Goal: Transaction & Acquisition: Purchase product/service

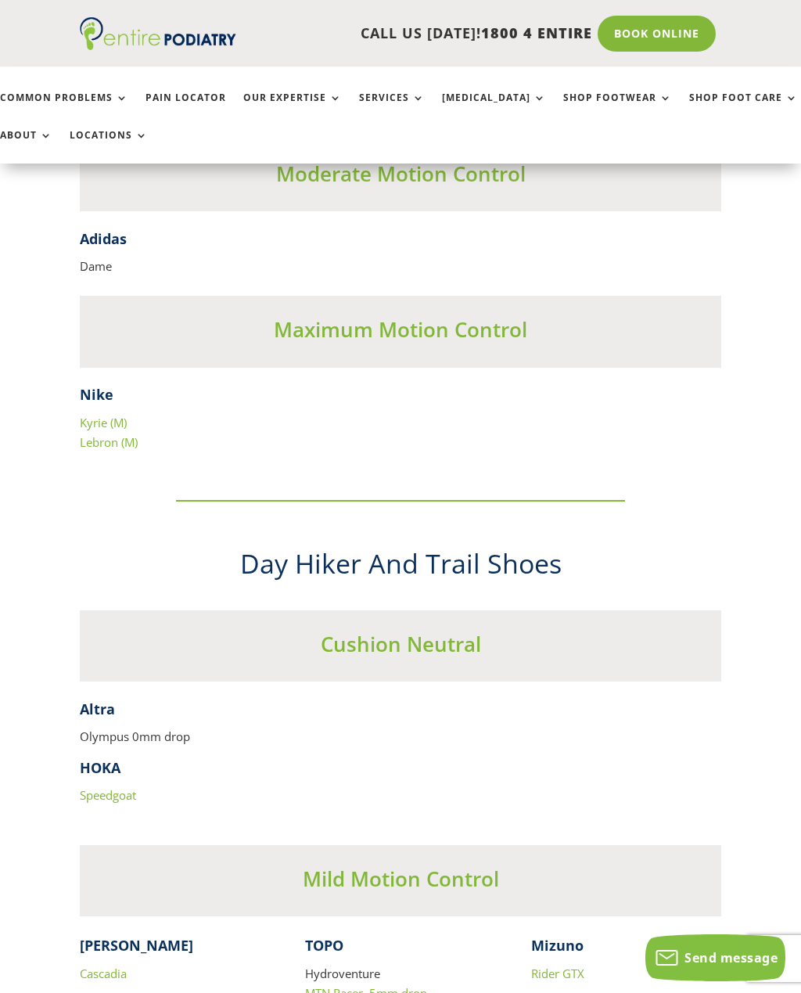
scroll to position [6322, 0]
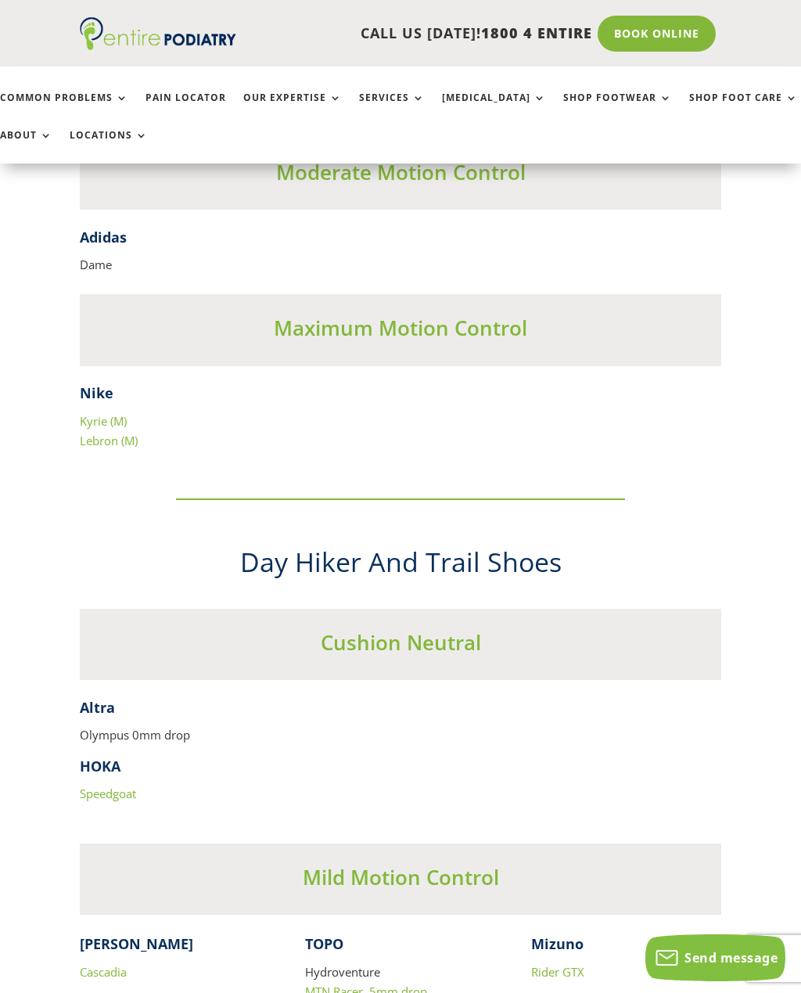
click at [131, 786] on link "Speedgoat" at bounding box center [108, 794] width 56 height 16
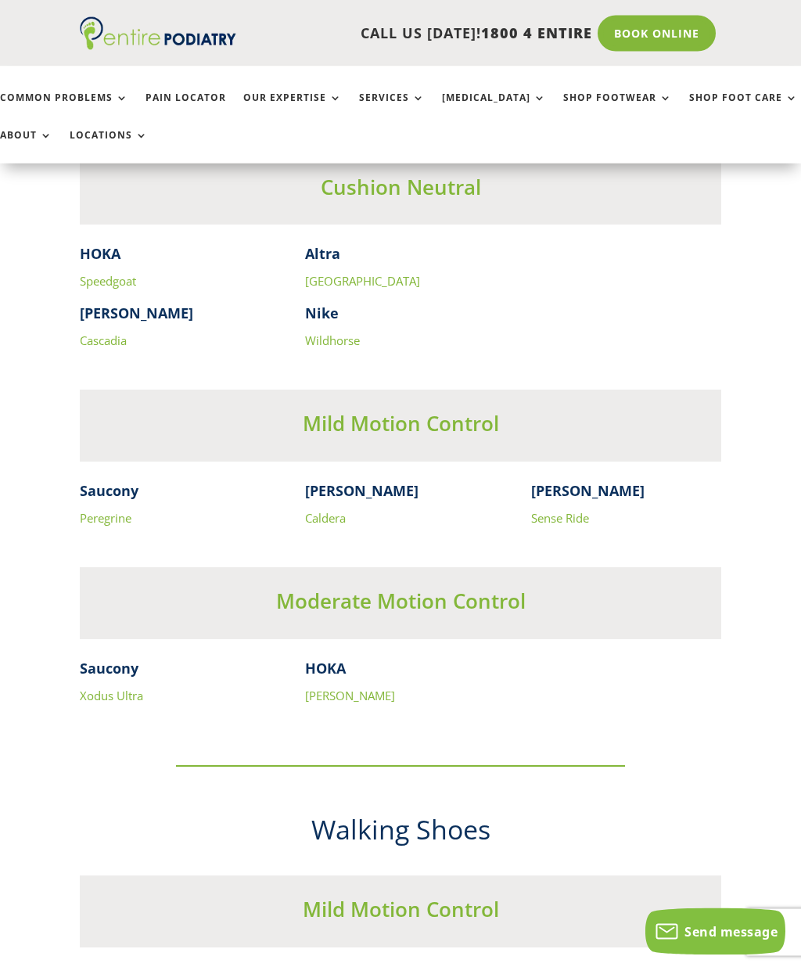
scroll to position [3966, 0]
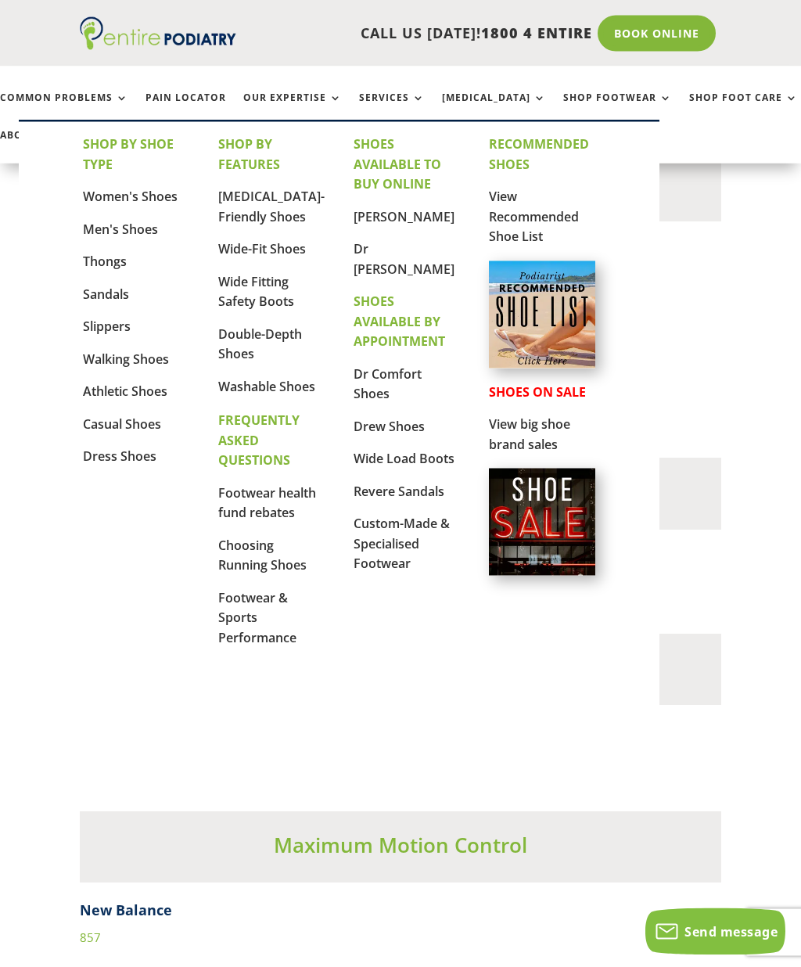
scroll to position [4420, 0]
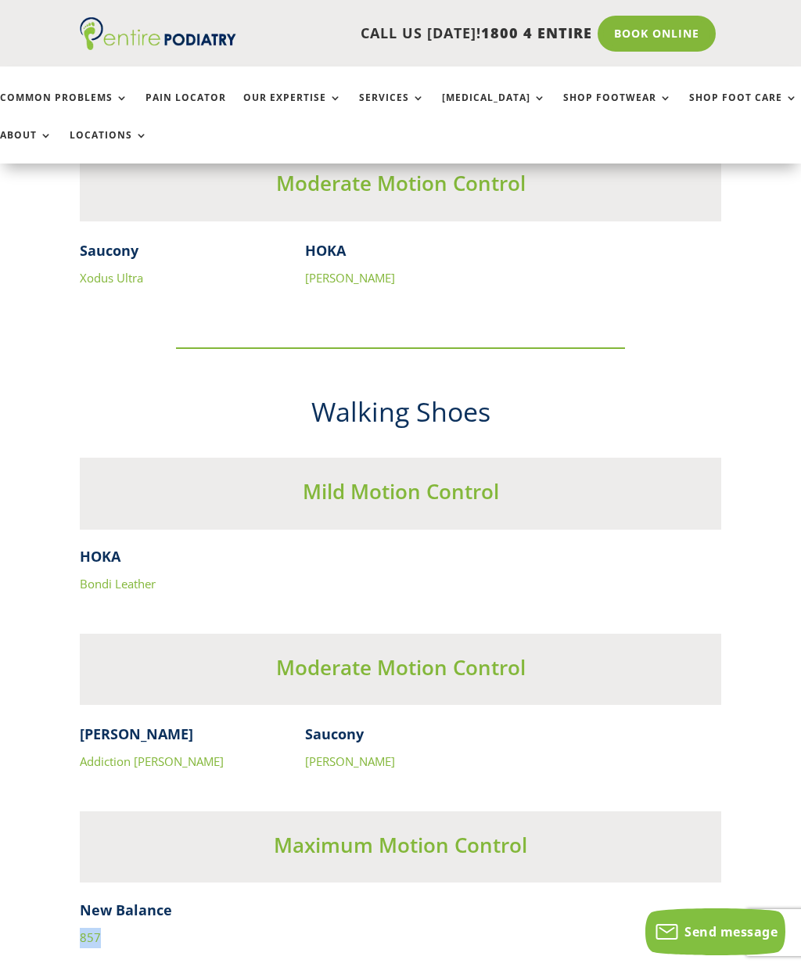
click at [600, 106] on link "Shop Footwear" at bounding box center [617, 109] width 109 height 34
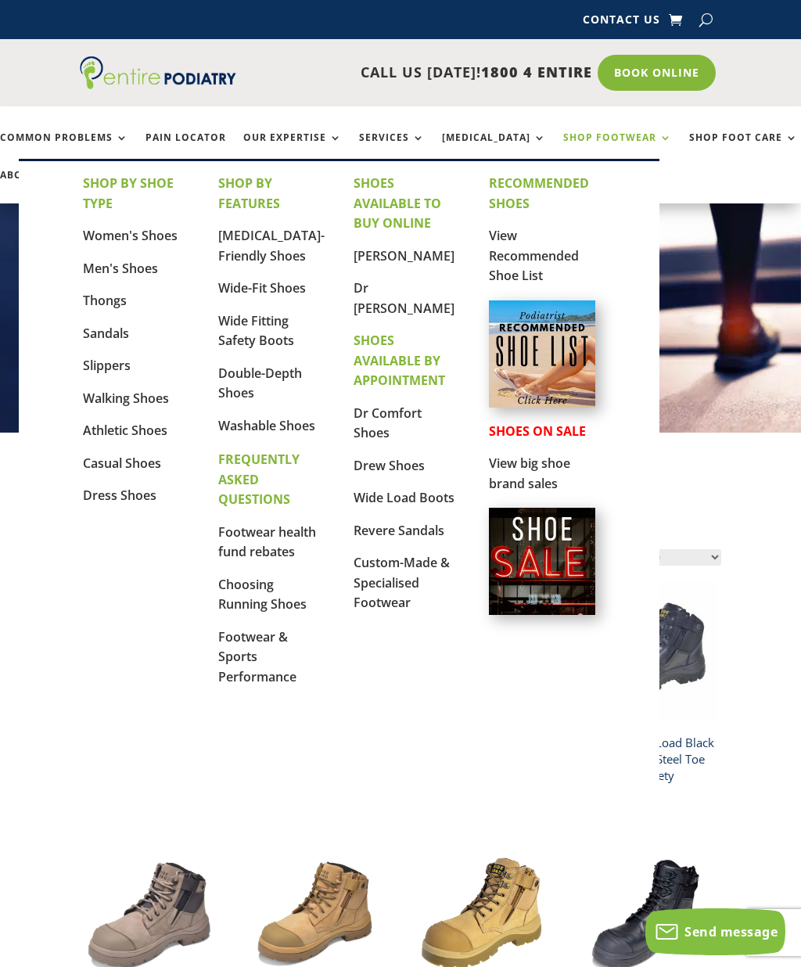
click at [163, 239] on link "Women's Shoes" at bounding box center [130, 235] width 95 height 17
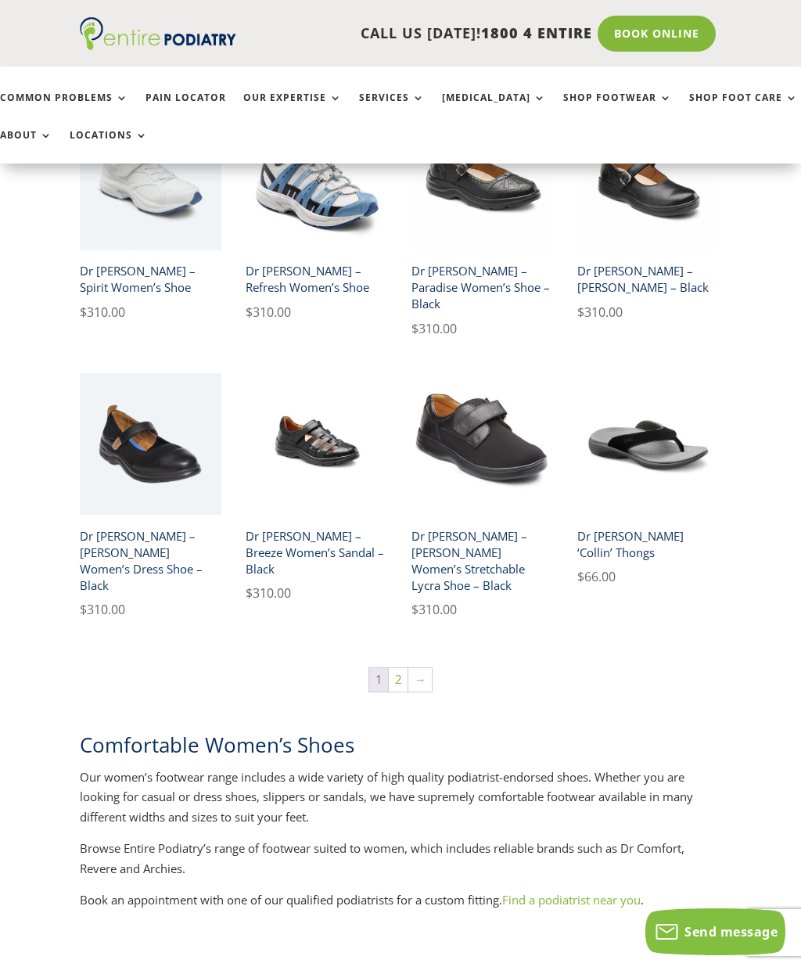
scroll to position [2006, 0]
click at [402, 667] on link "2" at bounding box center [398, 678] width 19 height 23
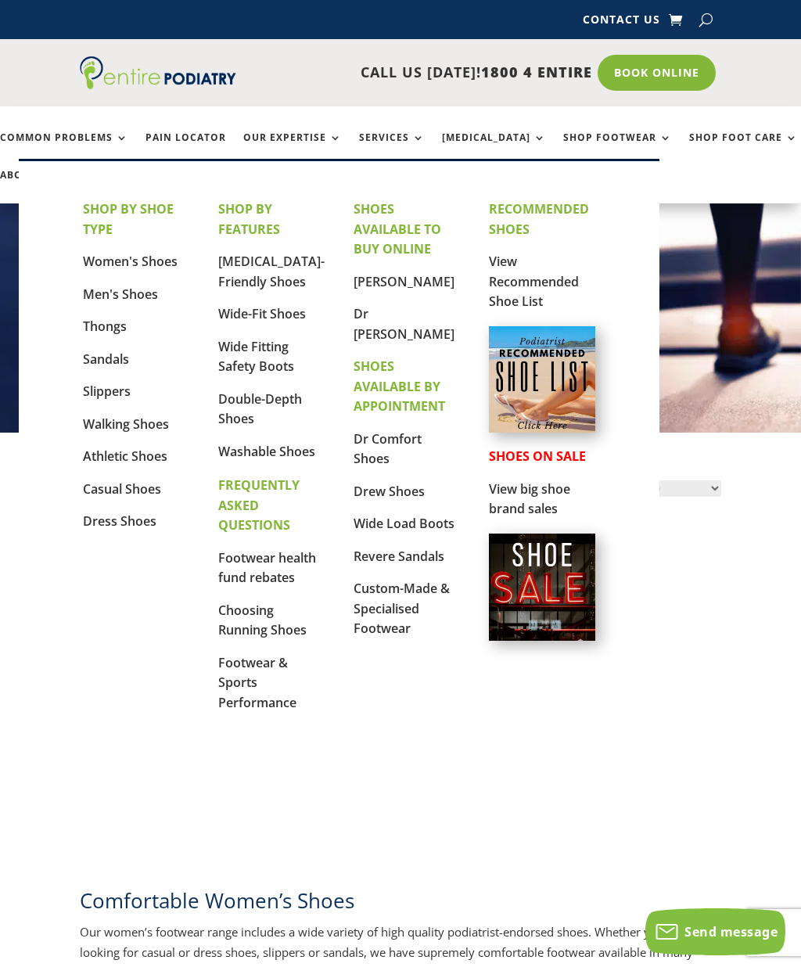
click at [283, 268] on link "[MEDICAL_DATA]-Friendly Shoes" at bounding box center [271, 272] width 106 height 38
click at [293, 320] on link "Wide-Fit Shoes" at bounding box center [262, 313] width 88 height 17
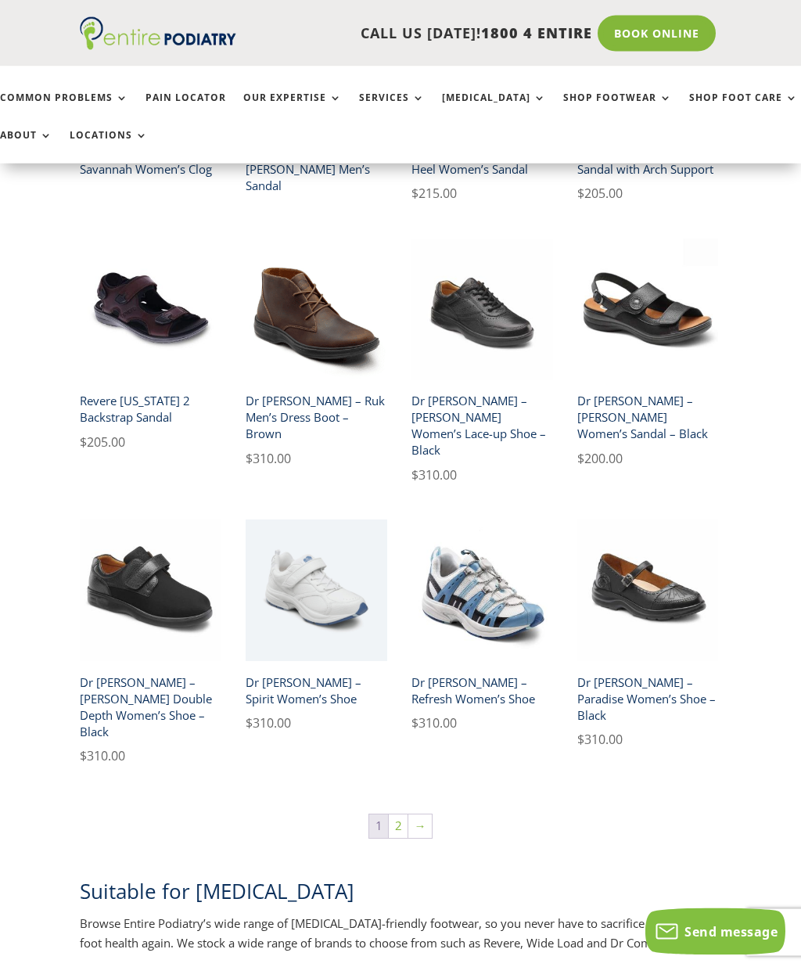
scroll to position [1804, 0]
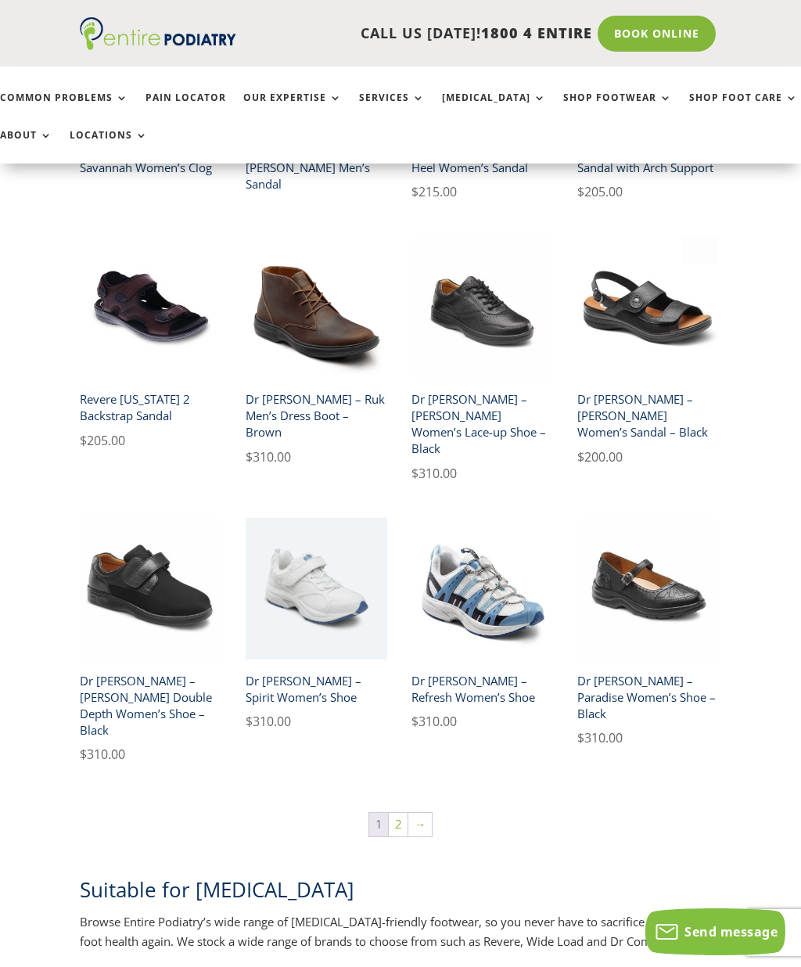
click at [405, 813] on link "2" at bounding box center [398, 824] width 19 height 23
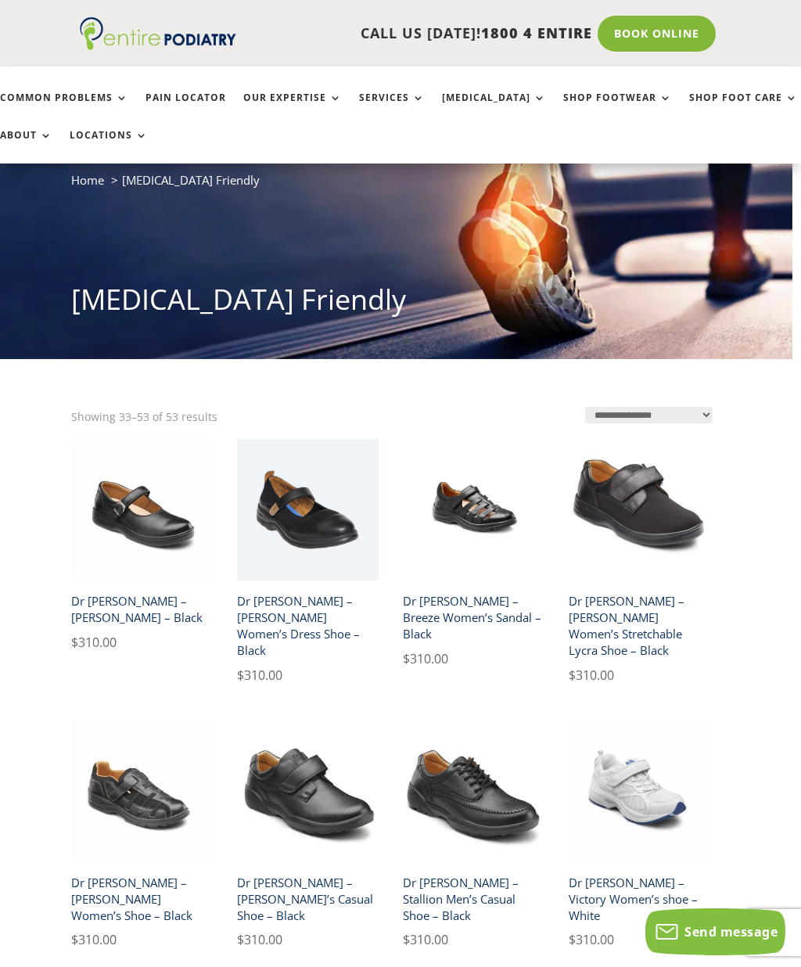
scroll to position [53, 9]
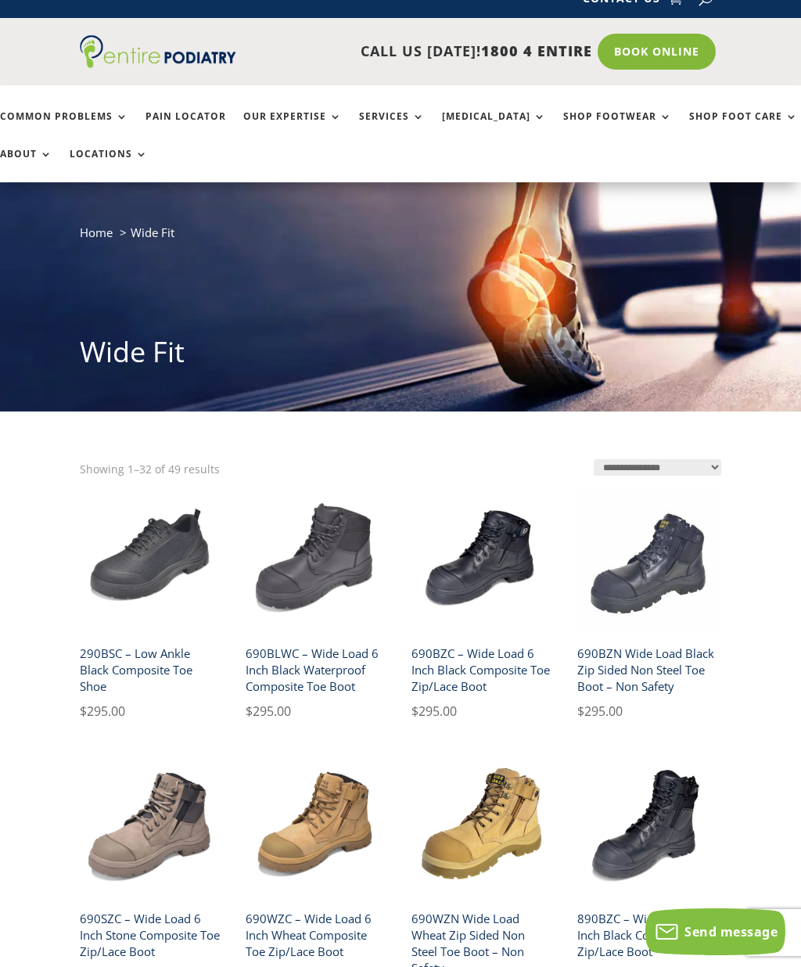
scroll to position [20, 0]
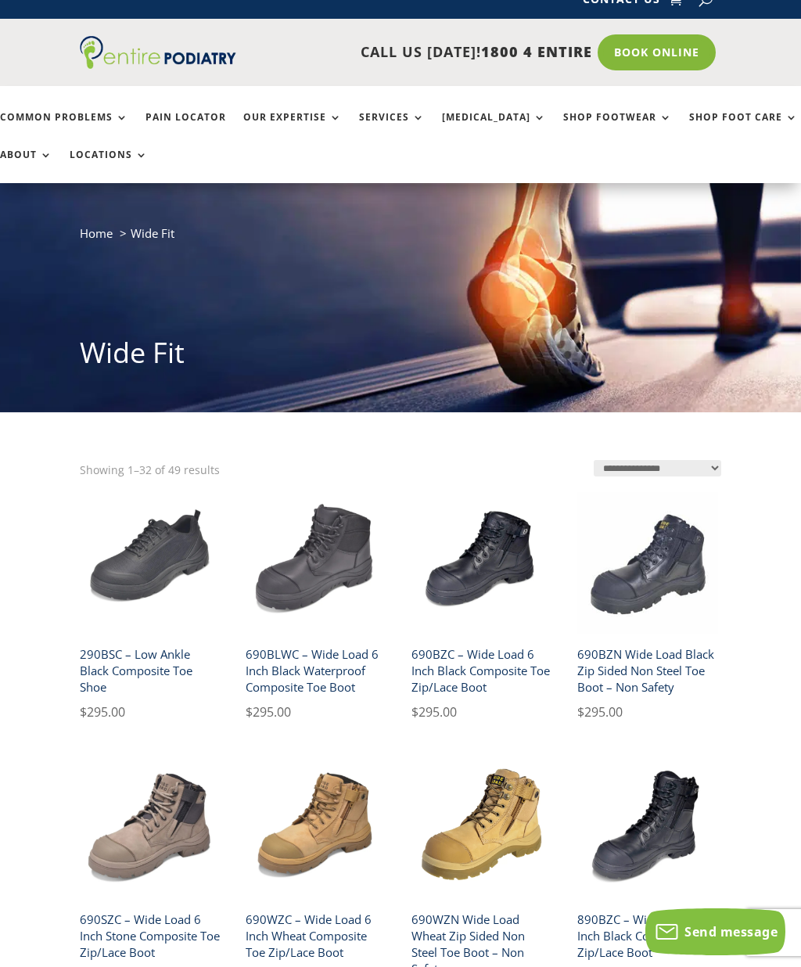
click at [502, 551] on img at bounding box center [483, 563] width 142 height 142
